Goal: Register for event/course

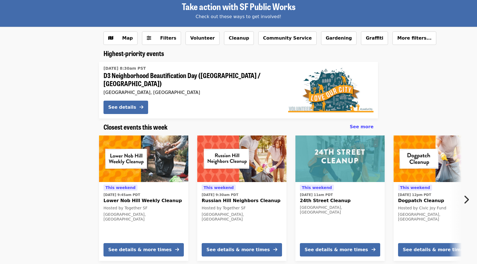
scroll to position [33, 0]
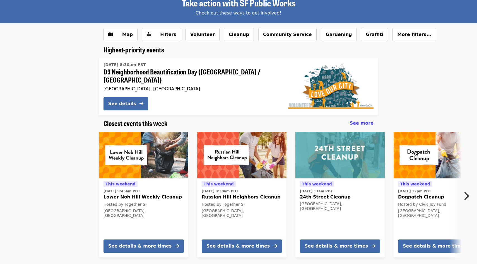
click at [219, 182] on span "This weekend" at bounding box center [219, 184] width 30 height 4
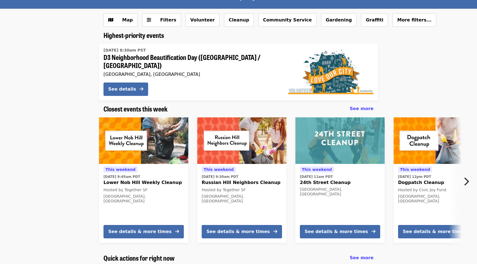
scroll to position [48, 0]
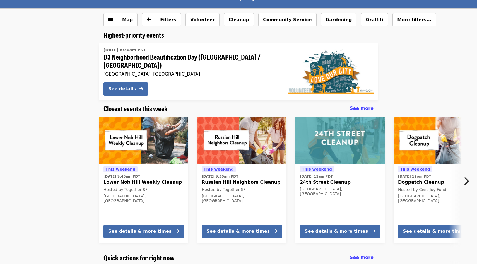
click at [322, 179] on span "24th Street Cleanup" at bounding box center [340, 182] width 80 height 7
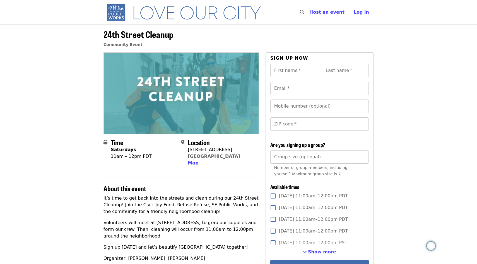
scroll to position [48, 0]
